Goal: Information Seeking & Learning: Find specific fact

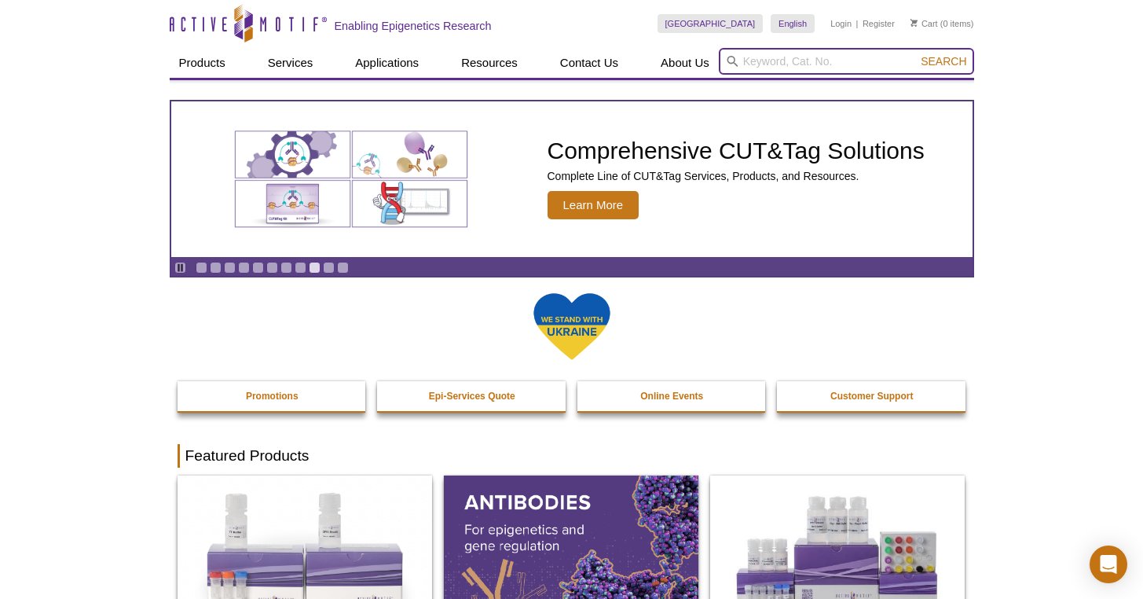
click at [830, 64] on input "search" at bounding box center [846, 61] width 255 height 27
paste input "53220"
type input "53220"
click at [952, 55] on span "Search" at bounding box center [944, 61] width 46 height 13
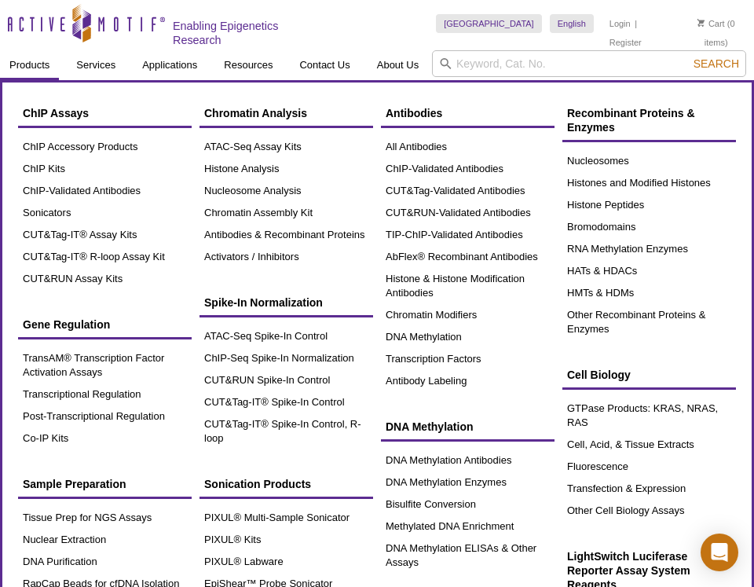
click at [136, 503] on div "Sample Preparation Tissue Prep for NGS Assays Nuclear Extraction DNA Purificati…" at bounding box center [105, 554] width 174 height 170
click at [149, 515] on link "Tissue Prep for NGS Assays" at bounding box center [105, 518] width 174 height 22
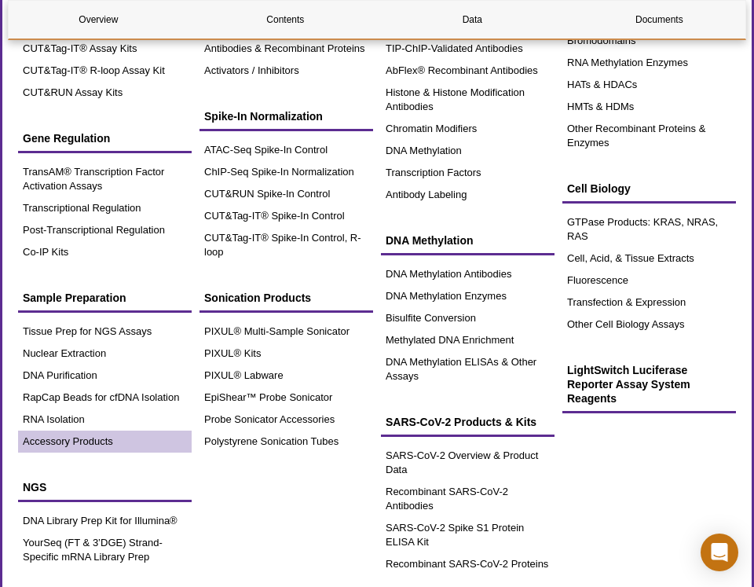
scroll to position [189, 0]
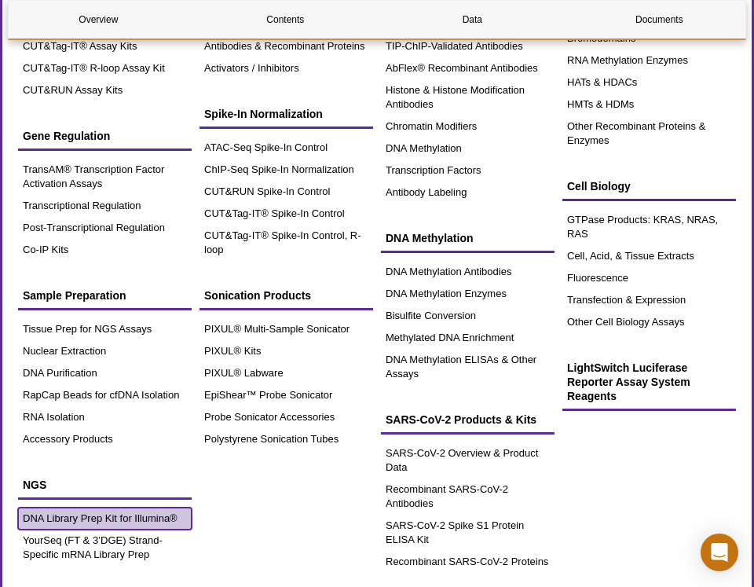
click at [145, 510] on link "DNA Library Prep Kit for Illumina®" at bounding box center [105, 519] width 174 height 22
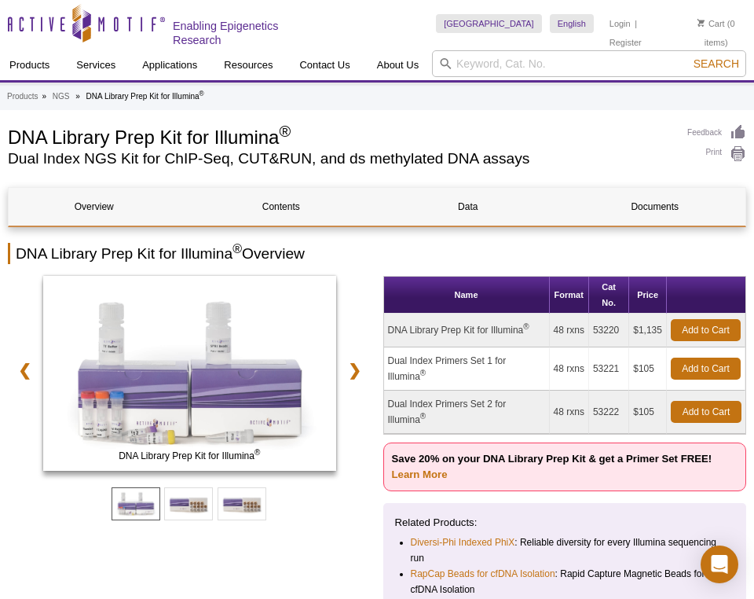
click at [608, 331] on td "53220" at bounding box center [609, 331] width 40 height 34
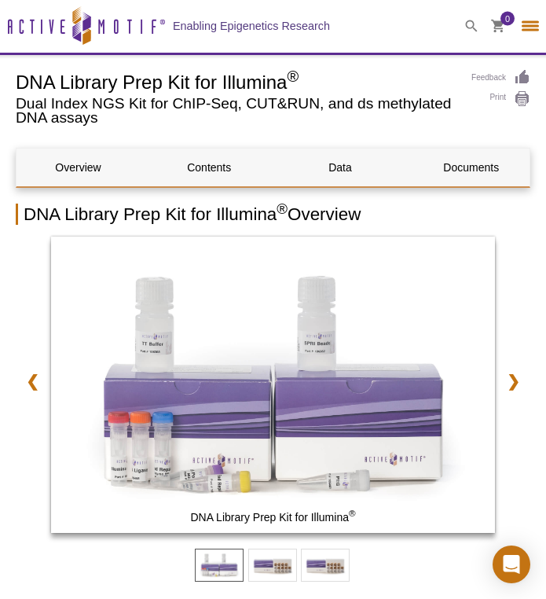
select select "[GEOGRAPHIC_DATA]"
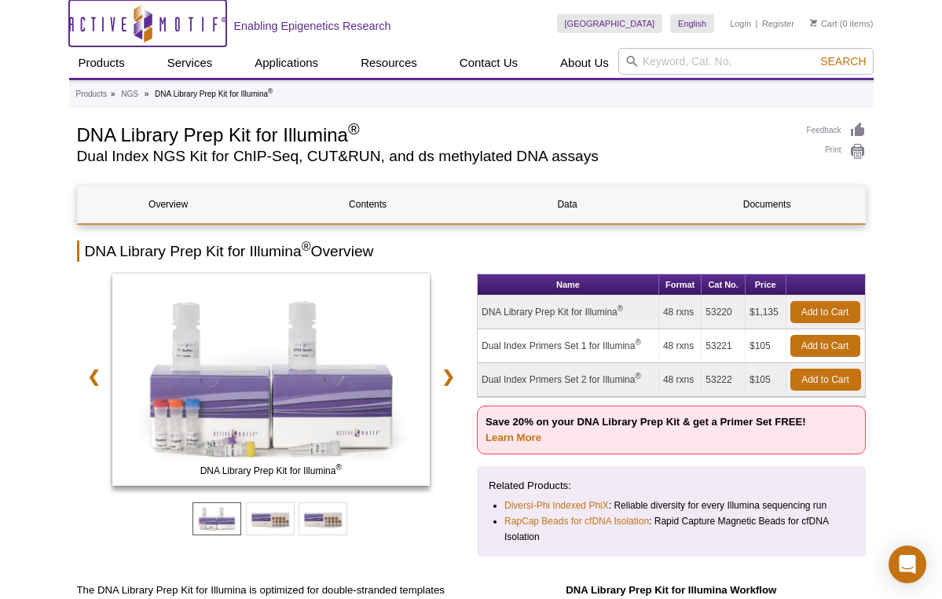
click at [168, 24] on icon "Active Motif Logo" at bounding box center [147, 23] width 157 height 39
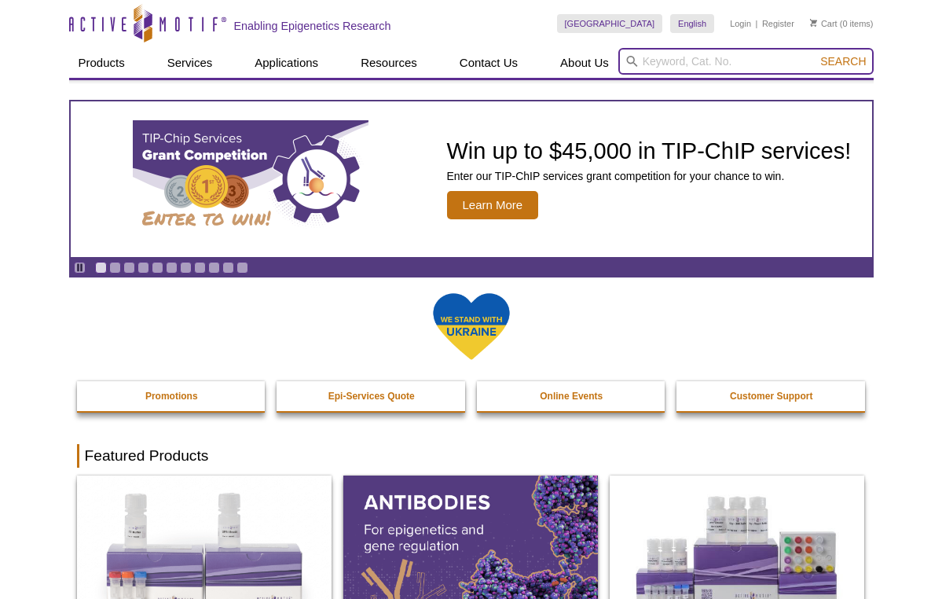
click at [708, 60] on input "search" at bounding box center [745, 61] width 255 height 27
paste input "53220"
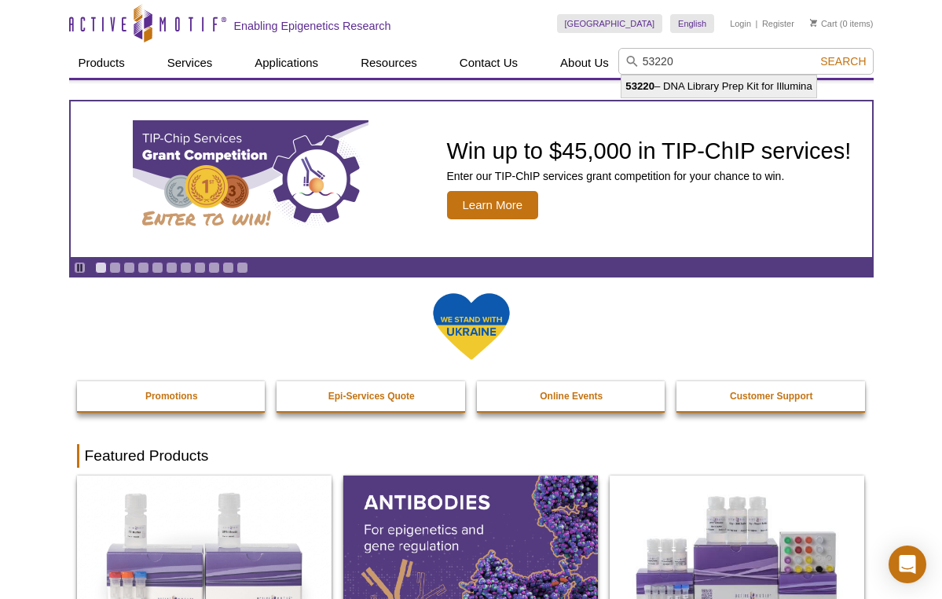
click at [773, 82] on li "53220 – DNA Library Prep Kit for Illumina" at bounding box center [719, 86] width 195 height 22
type input "53220 – DNA Library Prep Kit for Illumina"
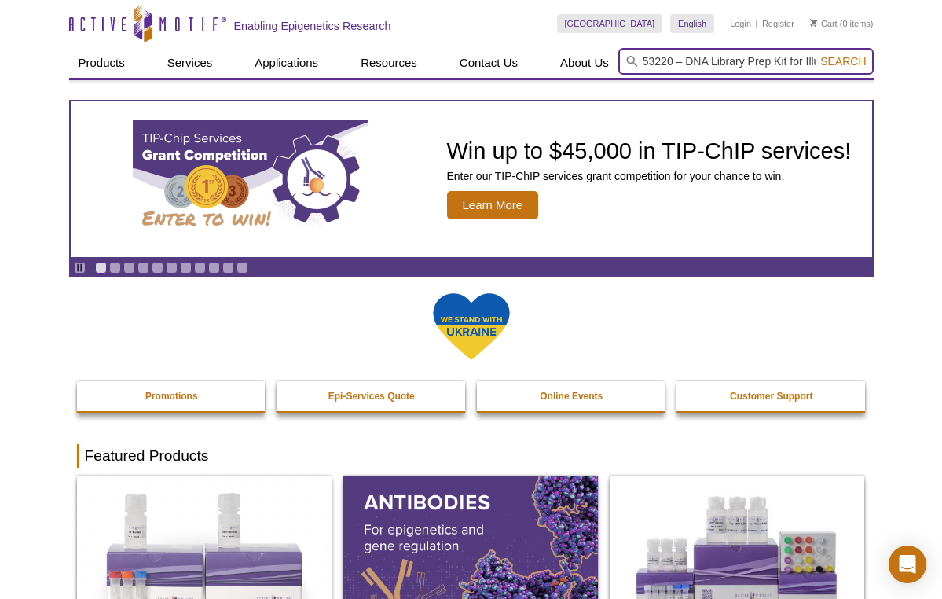
scroll to position [0, 31]
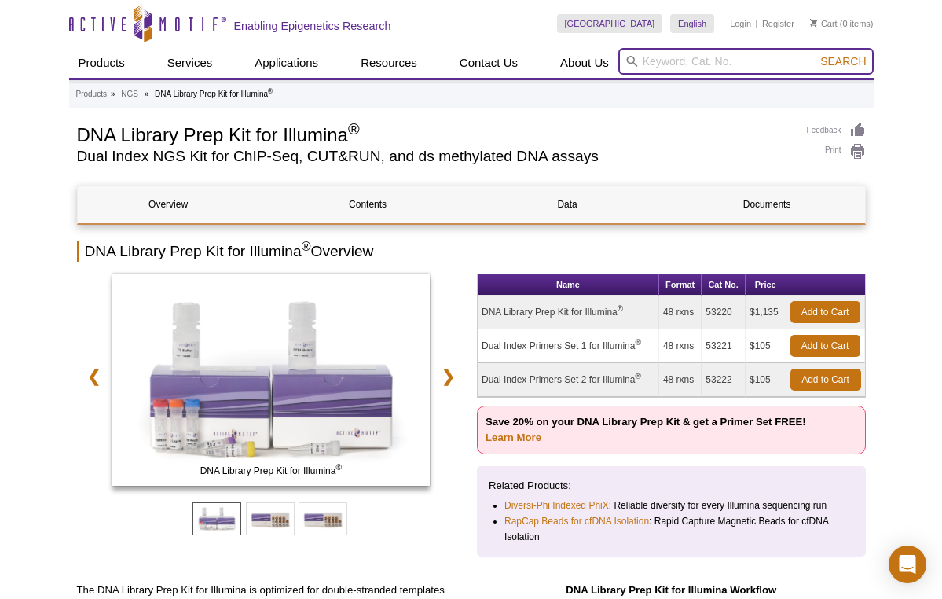
click at [724, 52] on input "search" at bounding box center [745, 61] width 255 height 27
paste input "53220"
type input "53220"
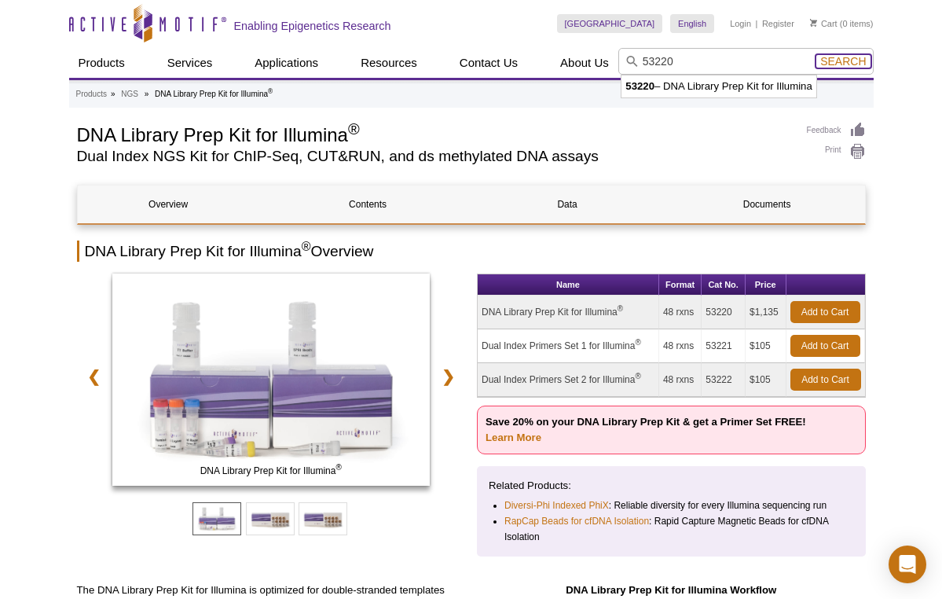
click at [852, 61] on span "Search" at bounding box center [843, 61] width 46 height 13
click at [722, 351] on td "53221" at bounding box center [724, 346] width 44 height 34
copy td "53221"
click at [714, 346] on td "53221" at bounding box center [724, 346] width 44 height 34
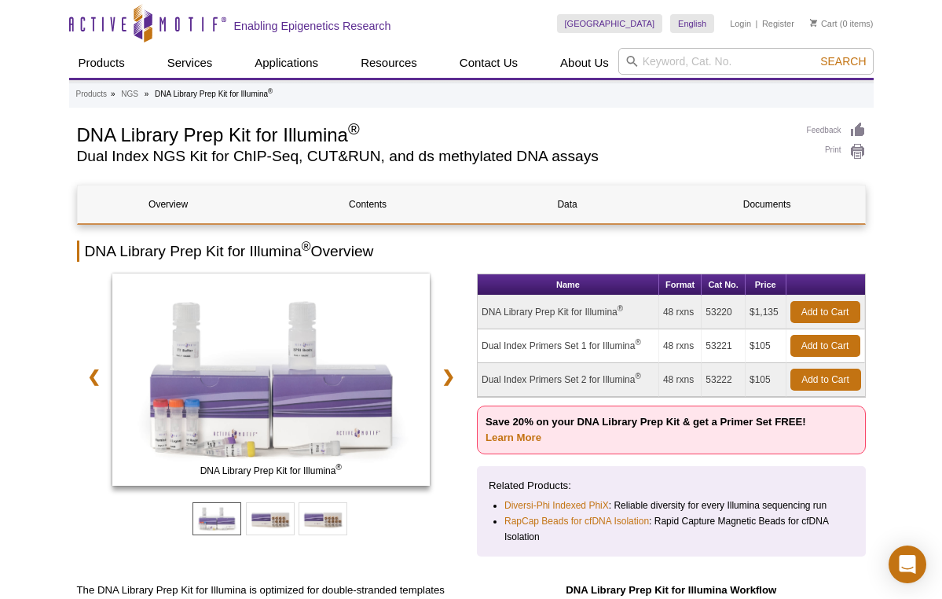
click at [714, 346] on td "53221" at bounding box center [724, 346] width 44 height 34
click at [684, 67] on input "search" at bounding box center [745, 61] width 255 height 27
paste input "53221"
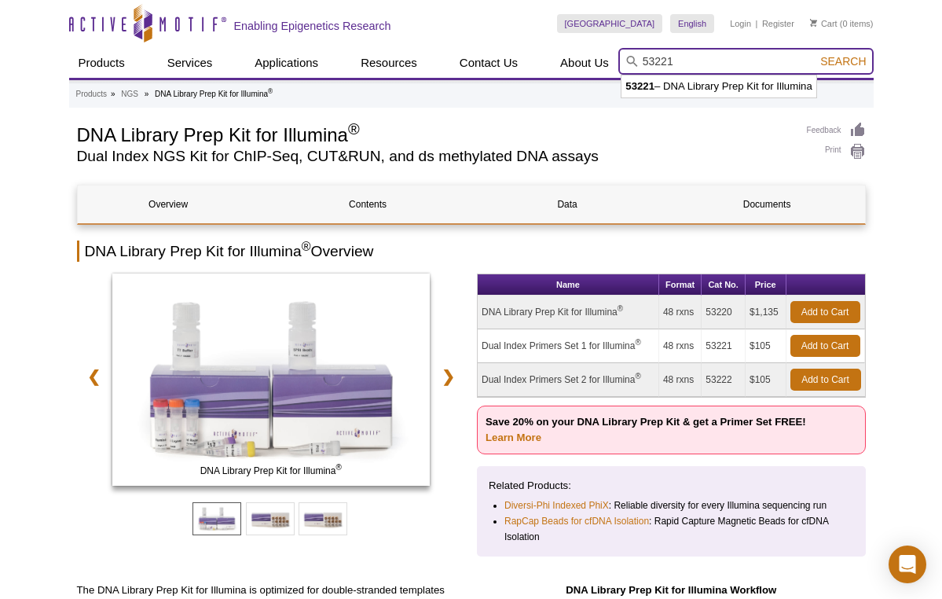
type input "53221"
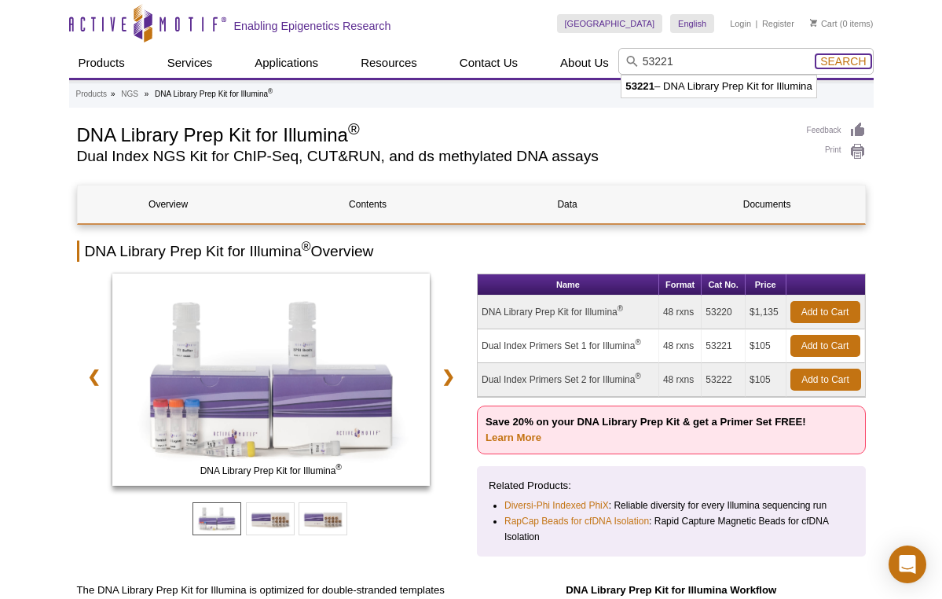
click at [865, 59] on span "Search" at bounding box center [843, 61] width 46 height 13
click at [725, 369] on td "53222" at bounding box center [724, 380] width 44 height 34
click at [725, 377] on td "53222" at bounding box center [724, 380] width 44 height 34
copy td "53222"
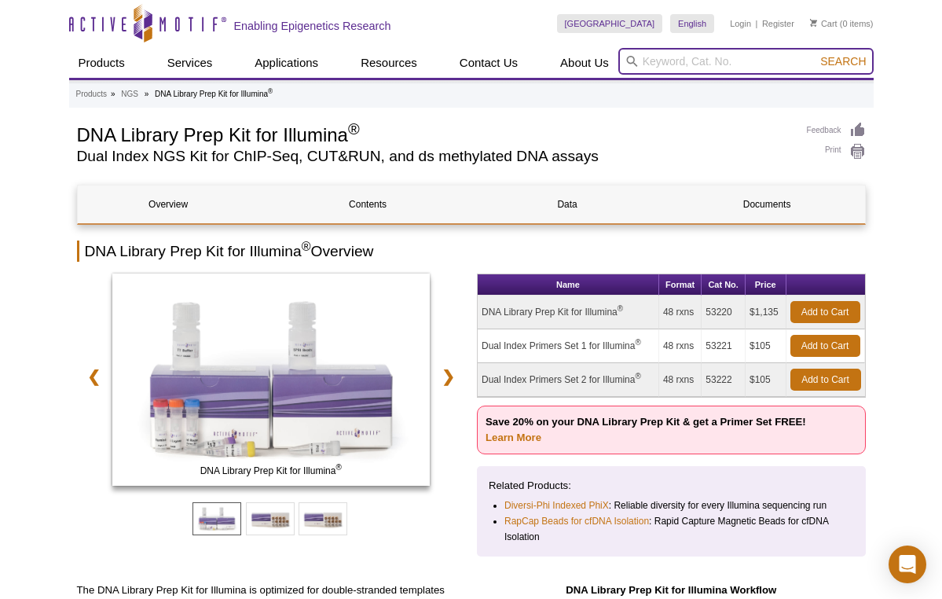
click at [713, 59] on input "search" at bounding box center [745, 61] width 255 height 27
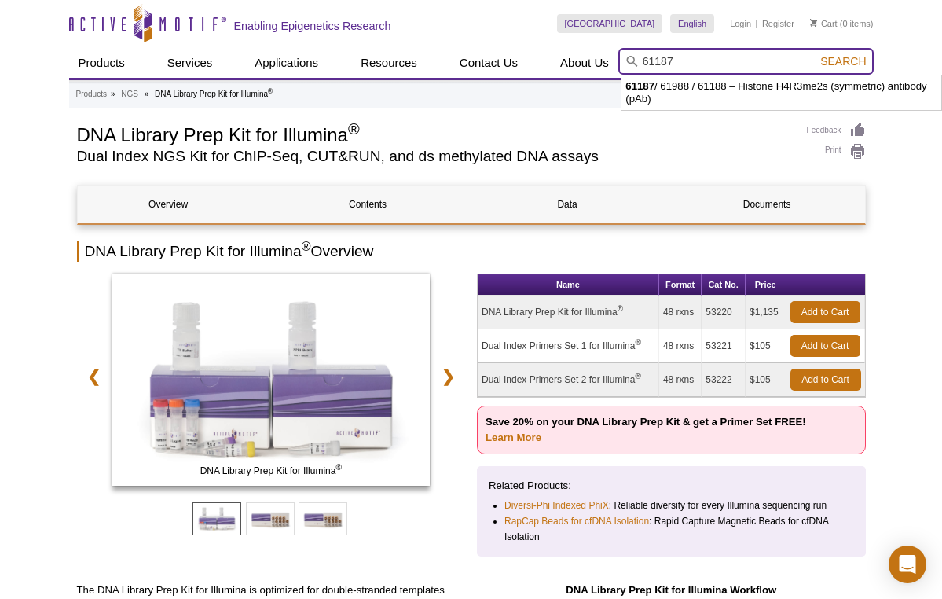
type input "61187"
click at [816, 54] on button "Search" at bounding box center [843, 61] width 55 height 14
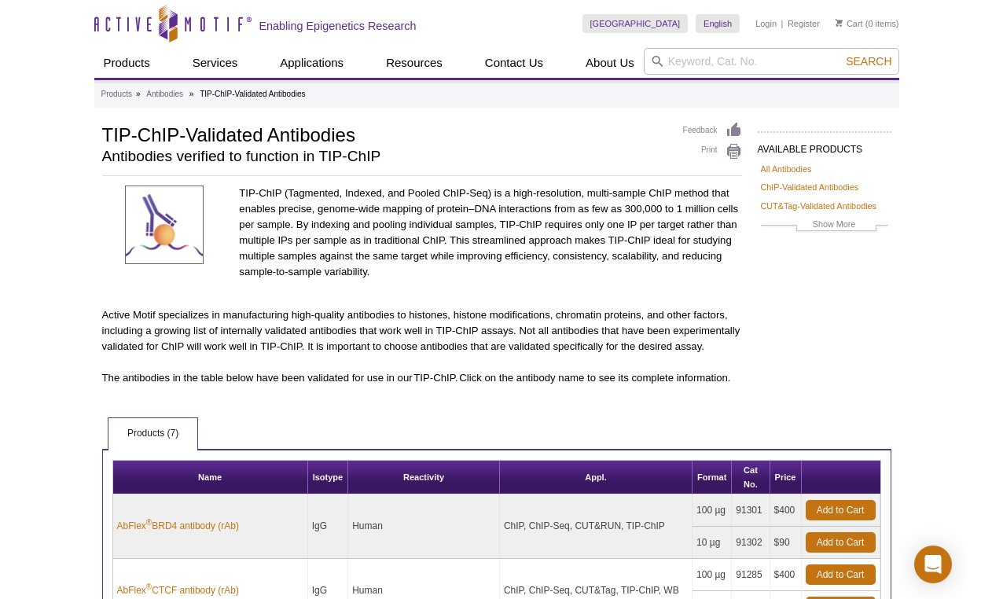
scroll to position [419, 0]
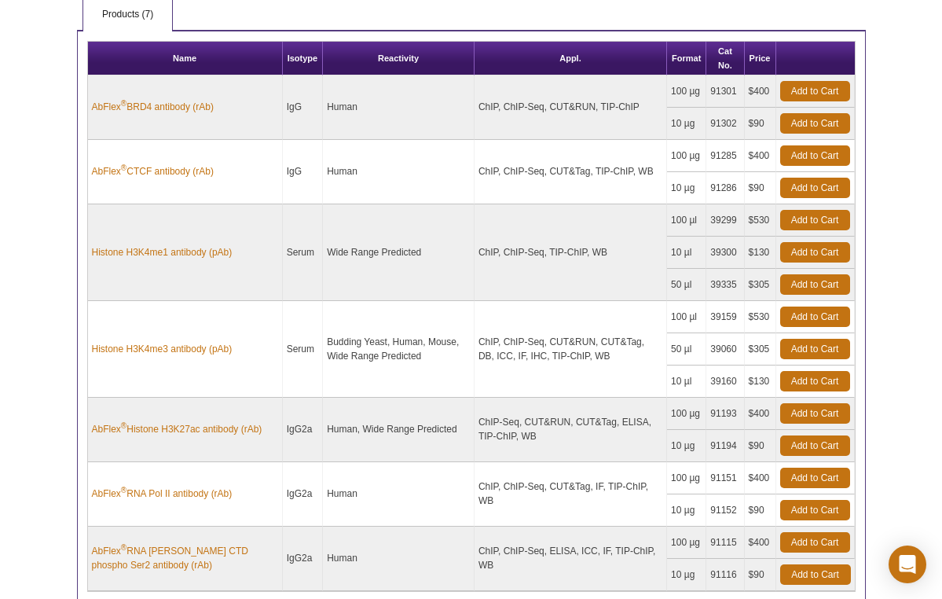
click at [716, 89] on td "91301" at bounding box center [726, 91] width 38 height 32
copy td "91301"
click at [716, 122] on td "91302" at bounding box center [726, 124] width 38 height 32
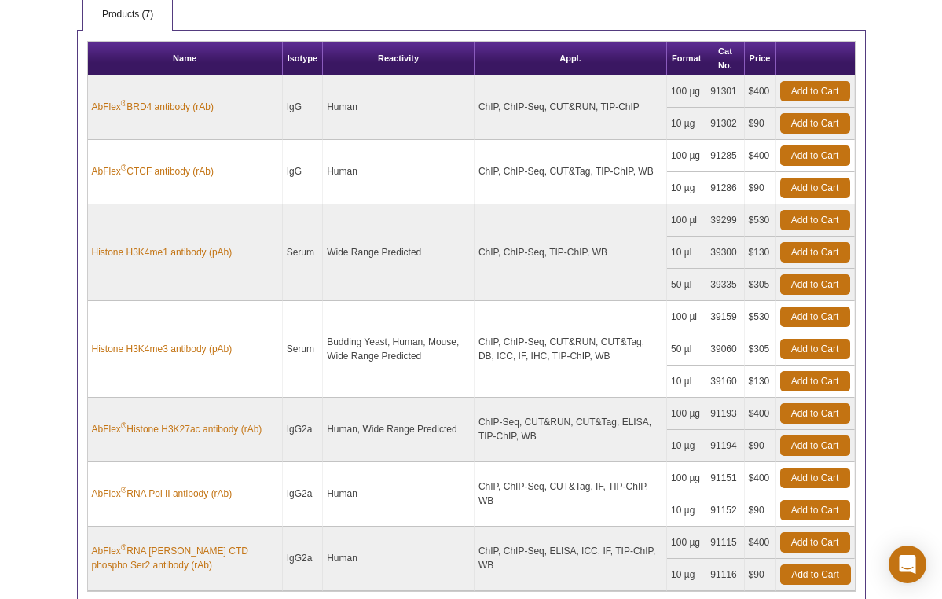
copy td "91302"
click at [729, 89] on td "91301" at bounding box center [726, 91] width 38 height 32
copy td "91301"
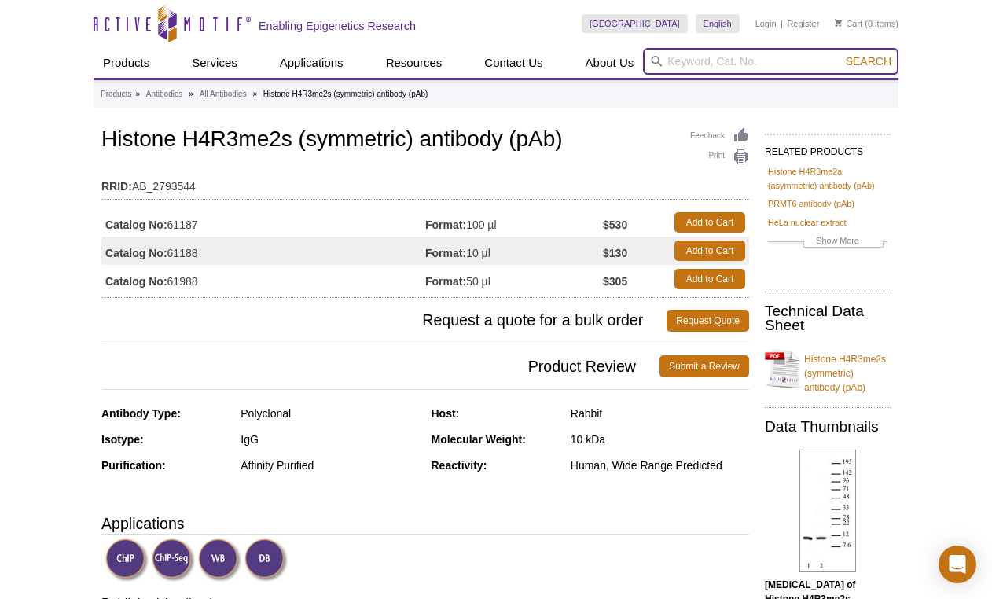
click at [715, 50] on input "search" at bounding box center [770, 61] width 255 height 27
type input "81109"
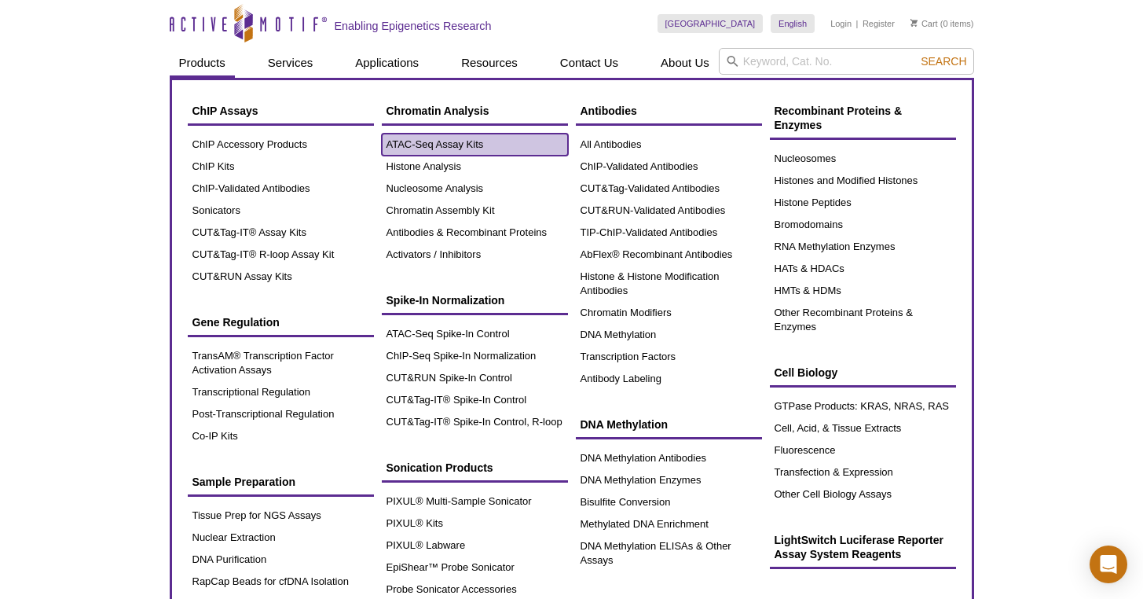
click at [442, 142] on link "ATAC-Seq Assay Kits" at bounding box center [475, 145] width 186 height 22
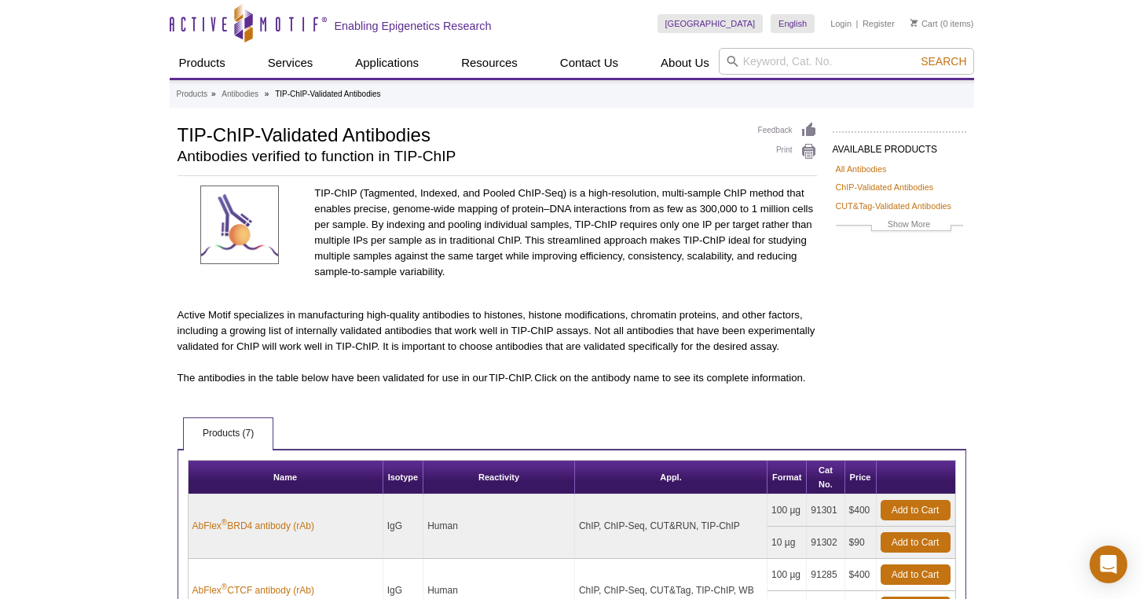
click at [1044, 149] on div "Active Motif Logo Enabling Epigenetics Research 0 Search Skip to content Active…" at bounding box center [571, 603] width 1143 height 1207
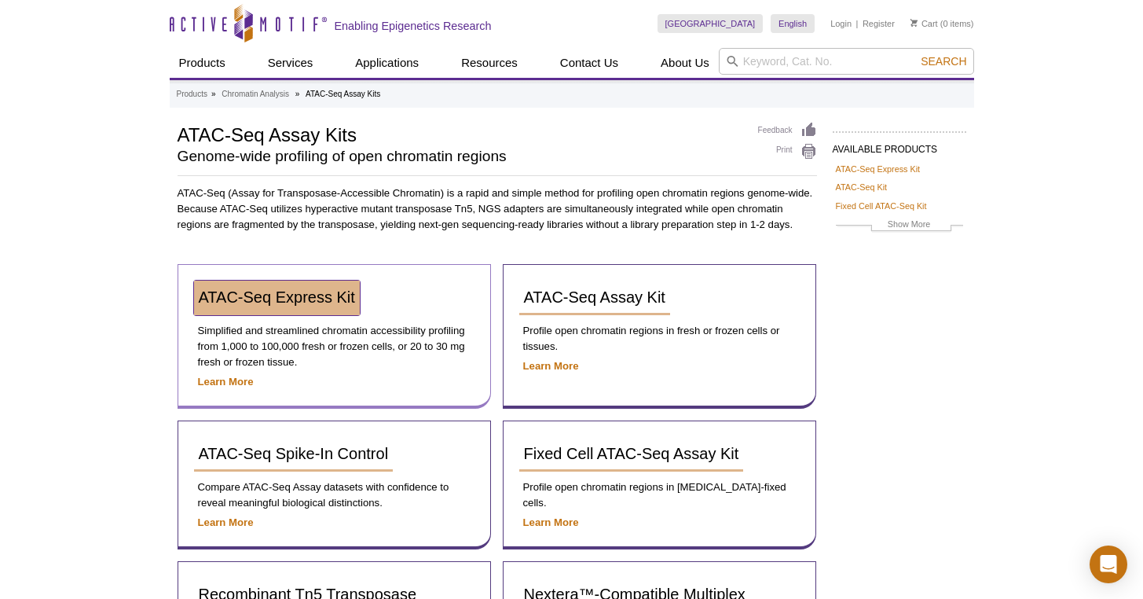
click at [321, 308] on link "ATAC-Seq Express Kit" at bounding box center [277, 298] width 166 height 35
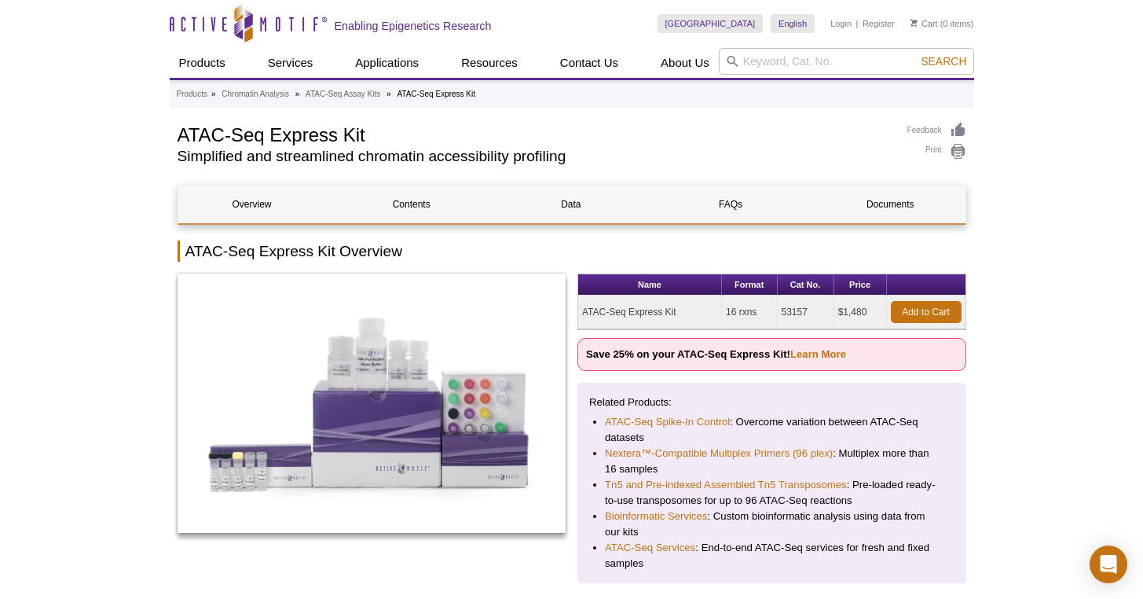
click at [798, 314] on td "53157" at bounding box center [806, 312] width 57 height 34
copy td "53157"
click at [846, 61] on input "search" at bounding box center [846, 61] width 255 height 27
paste input "53157"
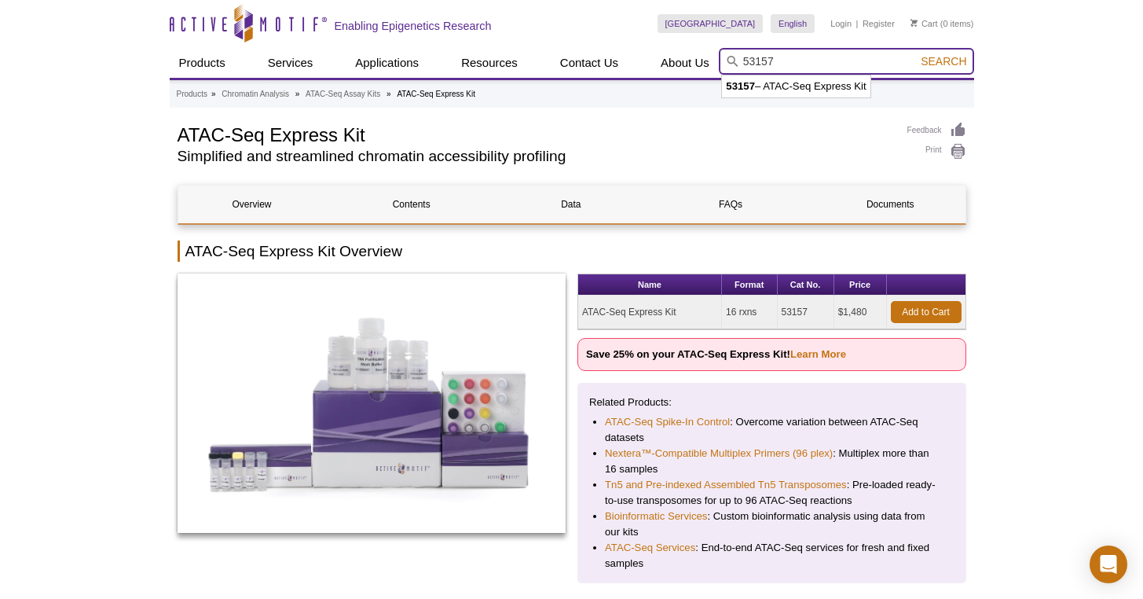
type input "53157"
click at [952, 61] on span "Search" at bounding box center [944, 61] width 46 height 13
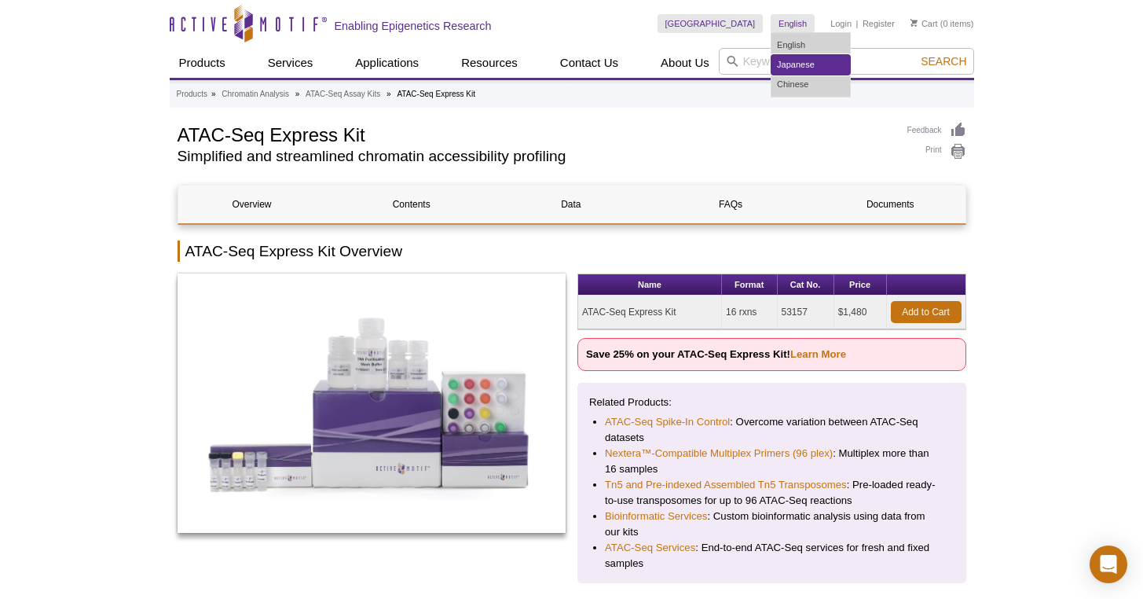
click at [789, 64] on link "Japanese" at bounding box center [811, 65] width 79 height 20
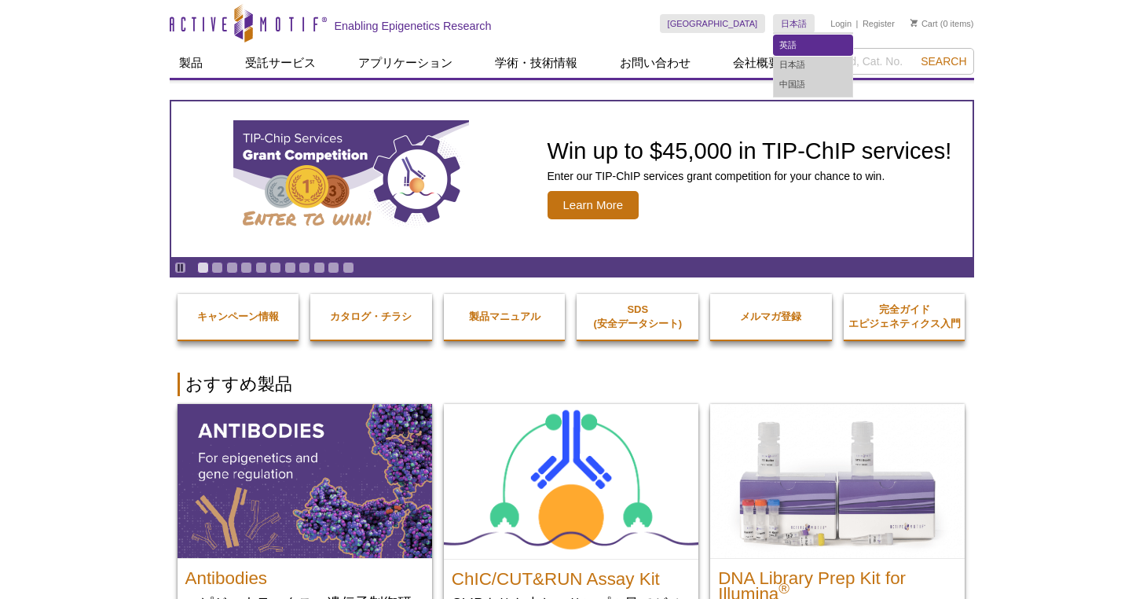
click at [797, 50] on link "英語" at bounding box center [813, 45] width 79 height 20
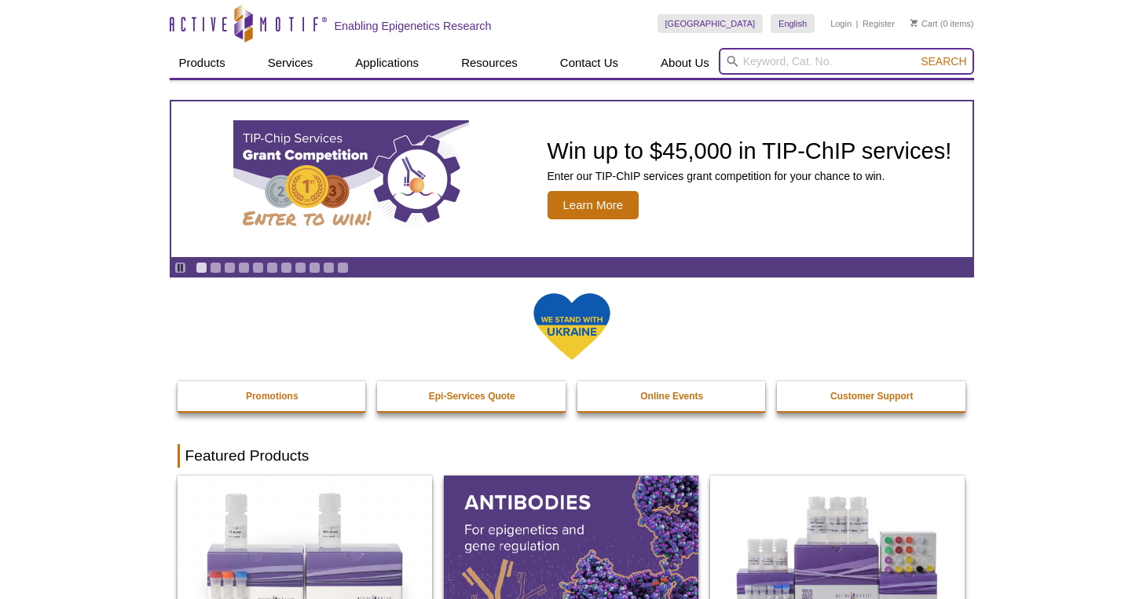
click at [858, 59] on input "search" at bounding box center [846, 61] width 255 height 27
paste input "54001"
type input "54001"
click at [916, 54] on button "Search" at bounding box center [943, 61] width 55 height 14
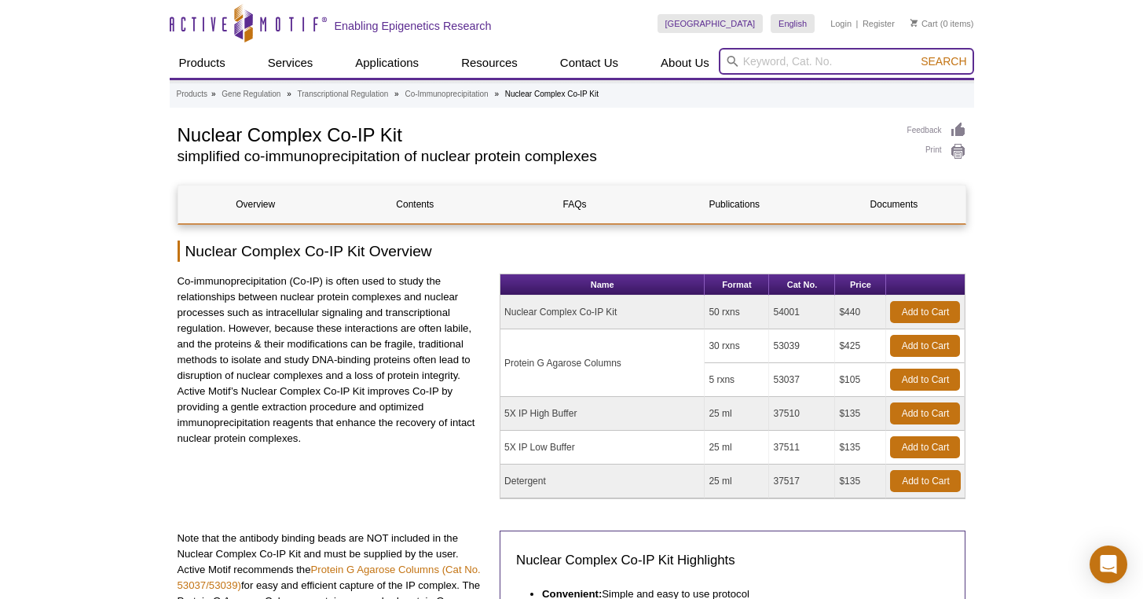
click at [752, 64] on input "search" at bounding box center [846, 61] width 255 height 27
paste input "53114"
type input "53114"
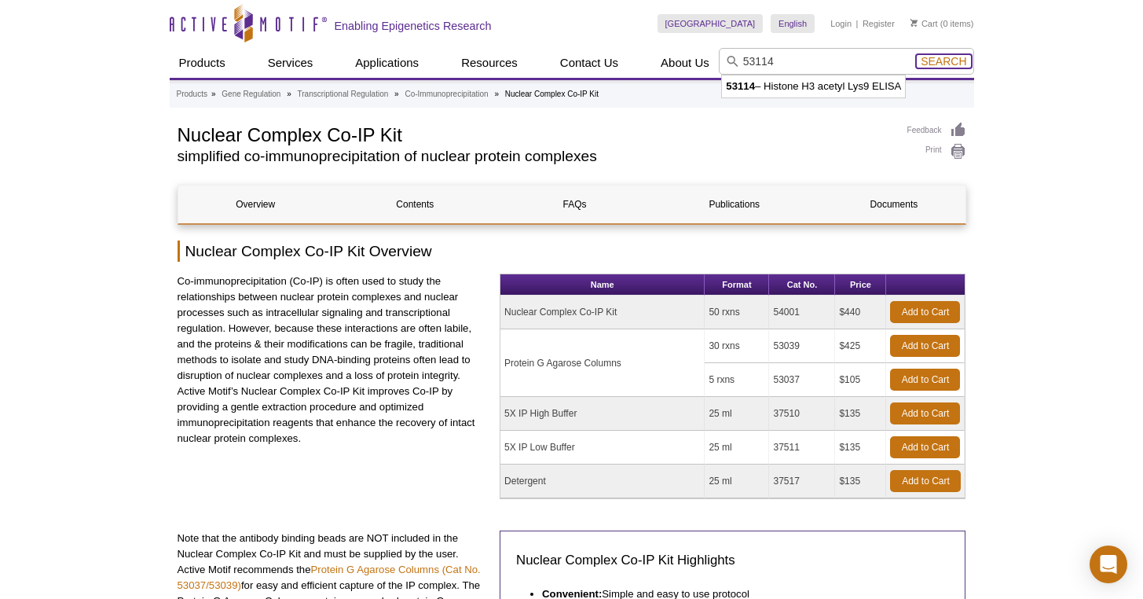
click at [933, 63] on span "Search" at bounding box center [944, 61] width 46 height 13
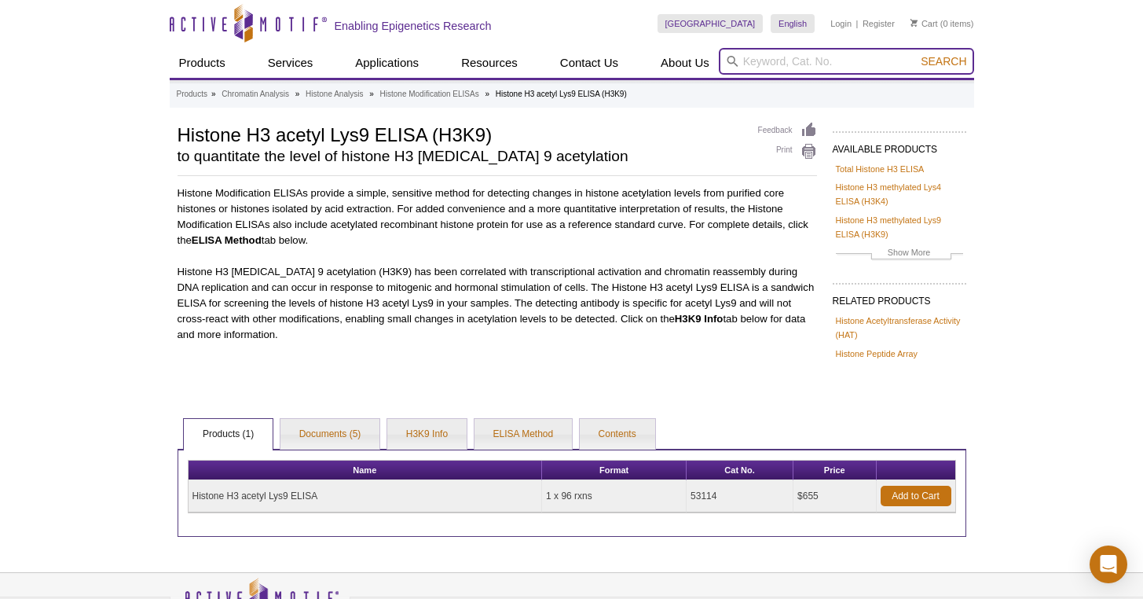
click at [871, 60] on input "search" at bounding box center [846, 61] width 255 height 27
paste input "40025"
type input "40025"
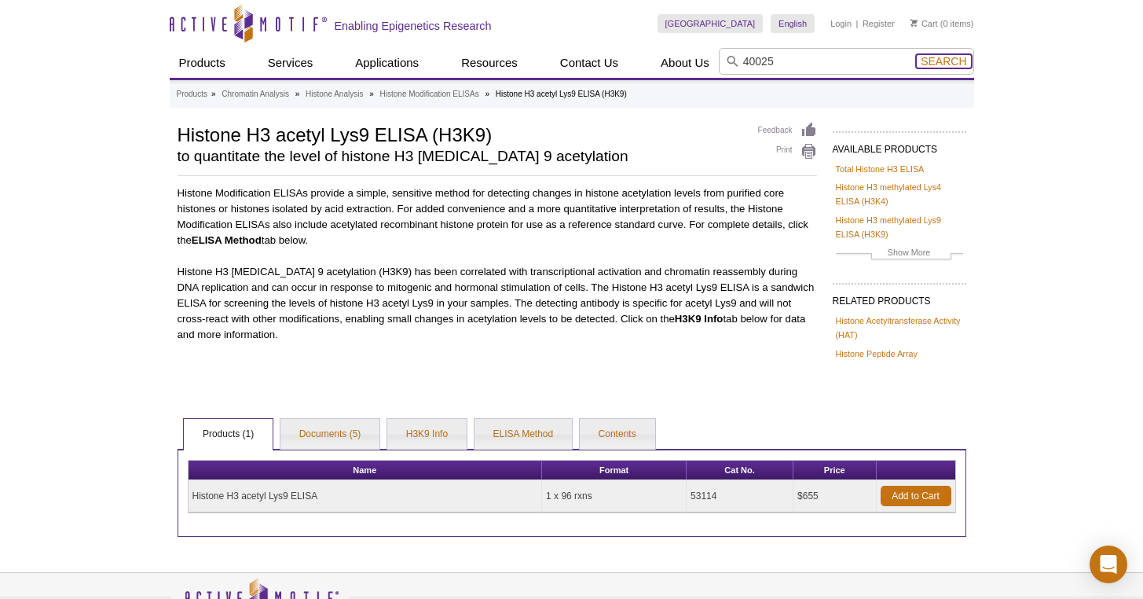
click at [950, 60] on span "Search" at bounding box center [944, 61] width 46 height 13
